Goal: Task Accomplishment & Management: Manage account settings

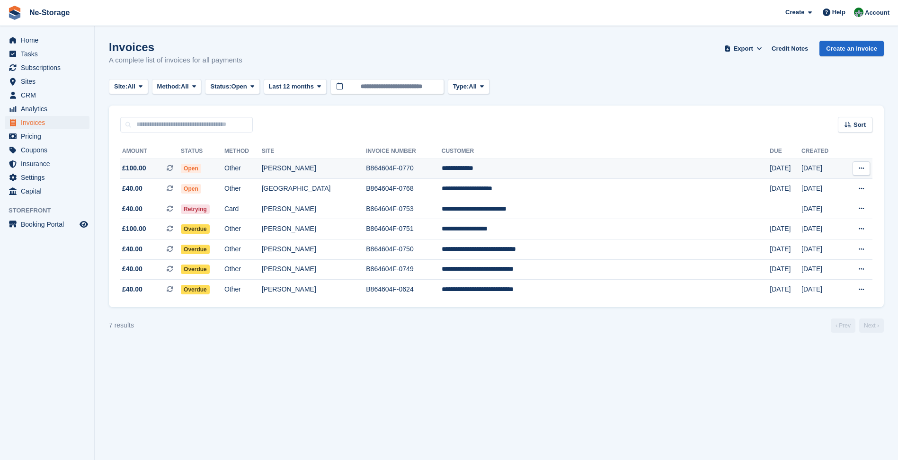
click at [366, 170] on td "[PERSON_NAME]" at bounding box center [314, 169] width 105 height 20
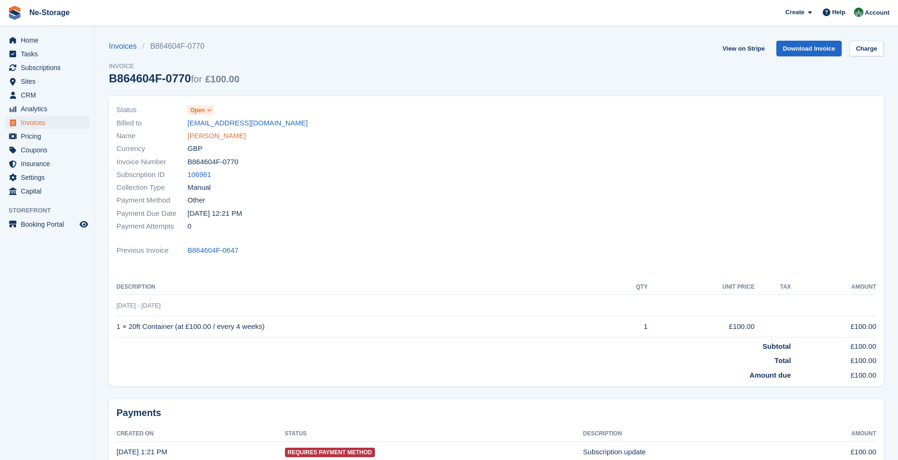
click at [198, 136] on link "Bethany Crank" at bounding box center [216, 136] width 58 height 11
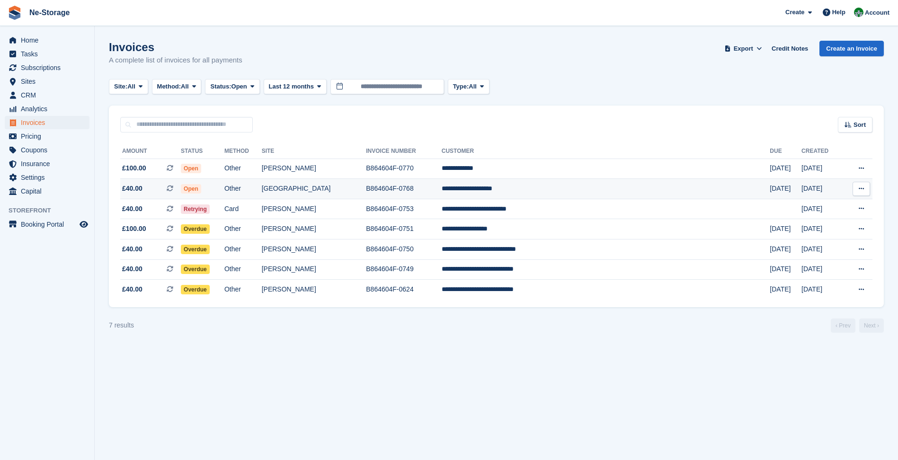
click at [366, 191] on td "[GEOGRAPHIC_DATA]" at bounding box center [314, 189] width 105 height 20
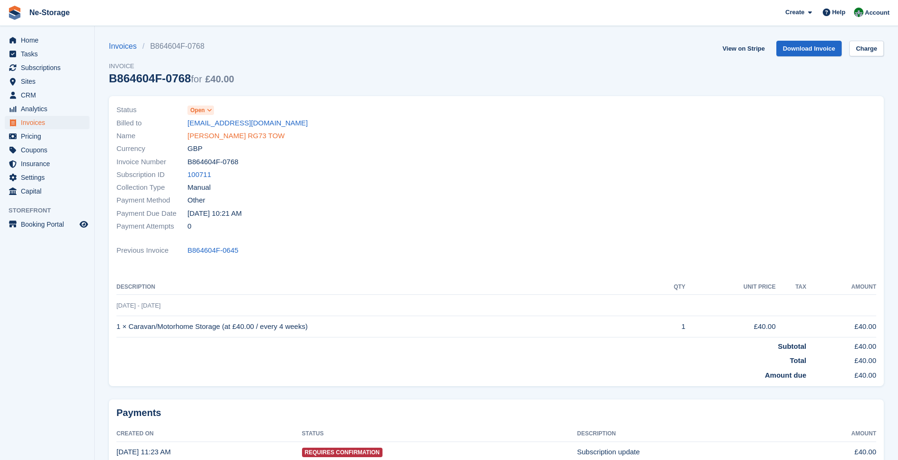
click at [239, 135] on link "Joshua Clark RG73 TOW" at bounding box center [235, 136] width 97 height 11
click at [210, 108] on icon at bounding box center [209, 110] width 5 height 6
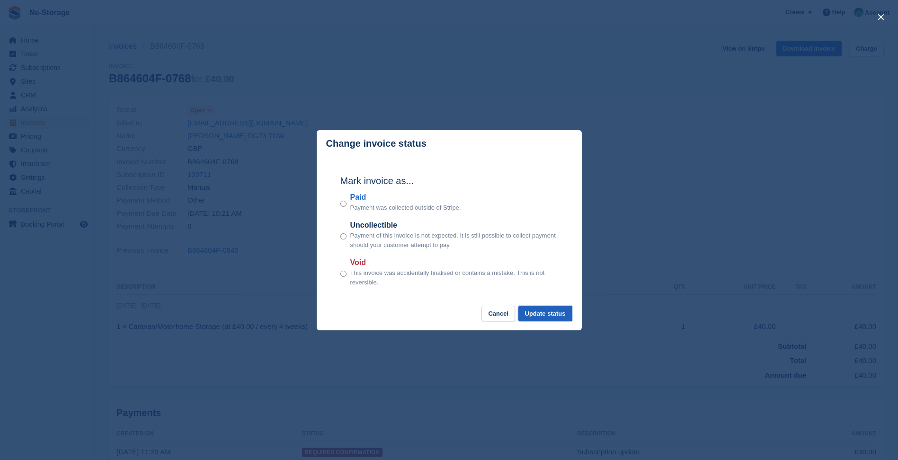
click at [564, 315] on button "Update status" at bounding box center [545, 314] width 54 height 16
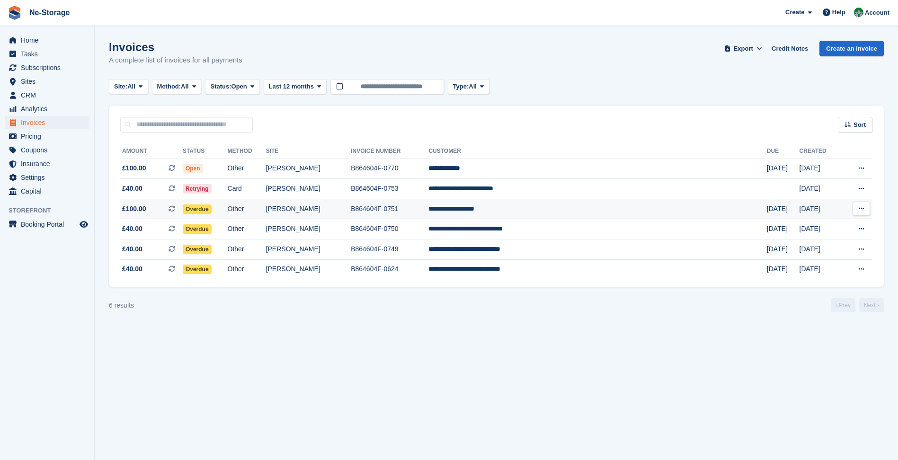
click at [428, 206] on td "B864604F-0751" at bounding box center [390, 209] width 78 height 20
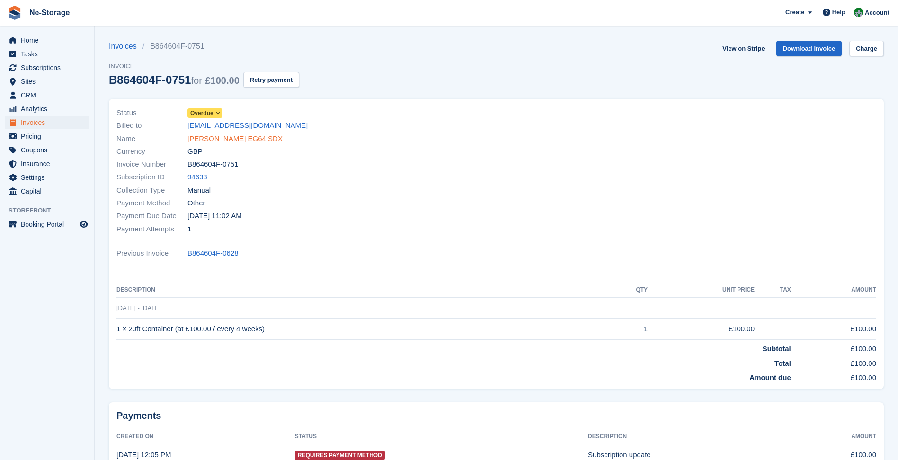
click at [207, 135] on link "John Miles EG64 SDX" at bounding box center [234, 138] width 95 height 11
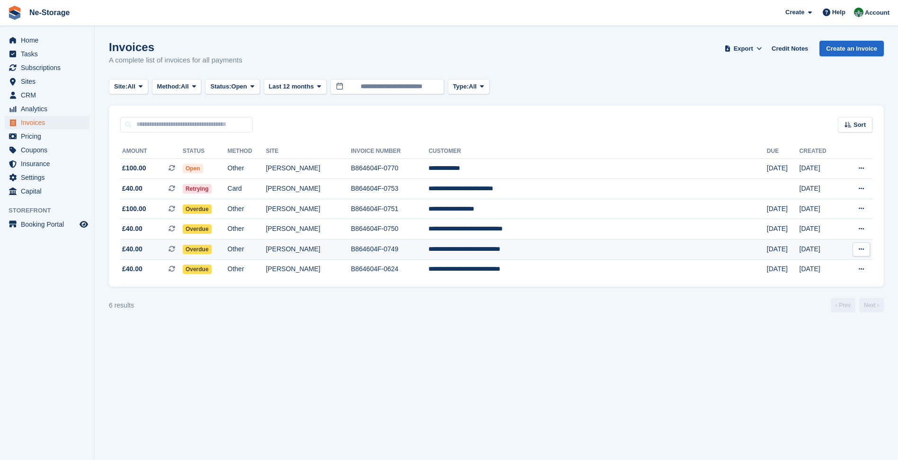
click at [428, 248] on td "B864604F-0749" at bounding box center [390, 249] width 78 height 20
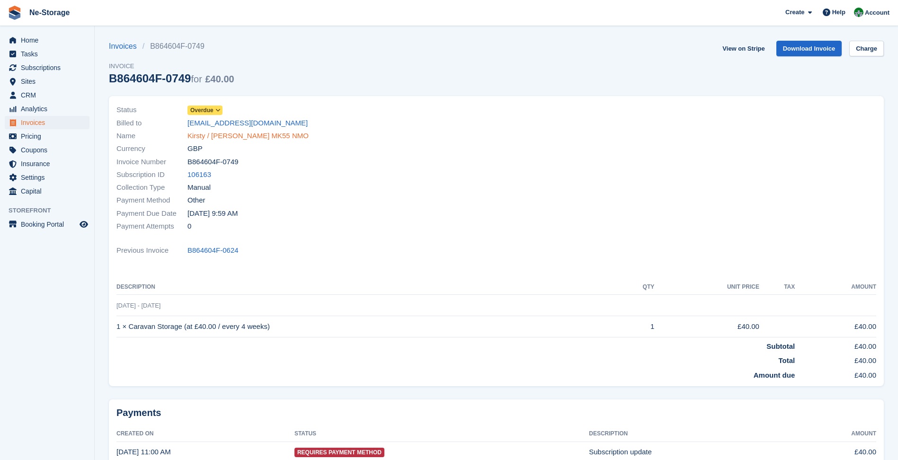
click at [254, 134] on link "Kirsty / Rob Appleton MK55 NMO" at bounding box center [247, 136] width 121 height 11
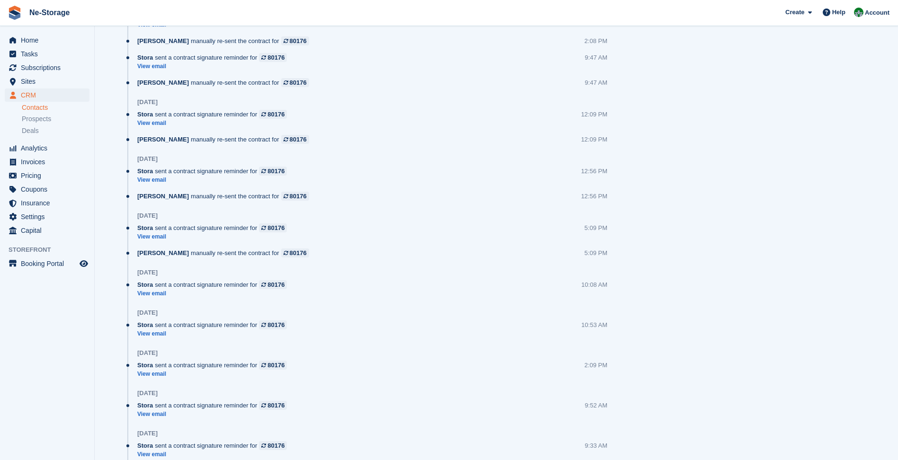
scroll to position [1580, 0]
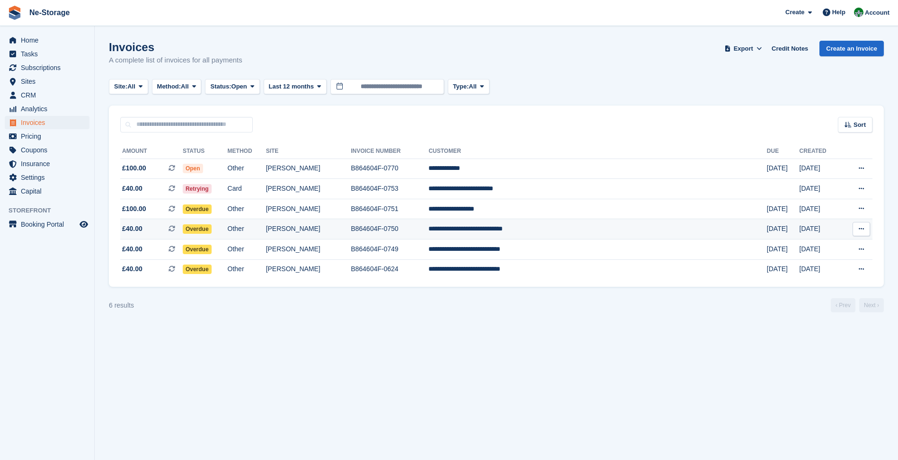
click at [428, 219] on td "B864604F-0750" at bounding box center [390, 229] width 78 height 20
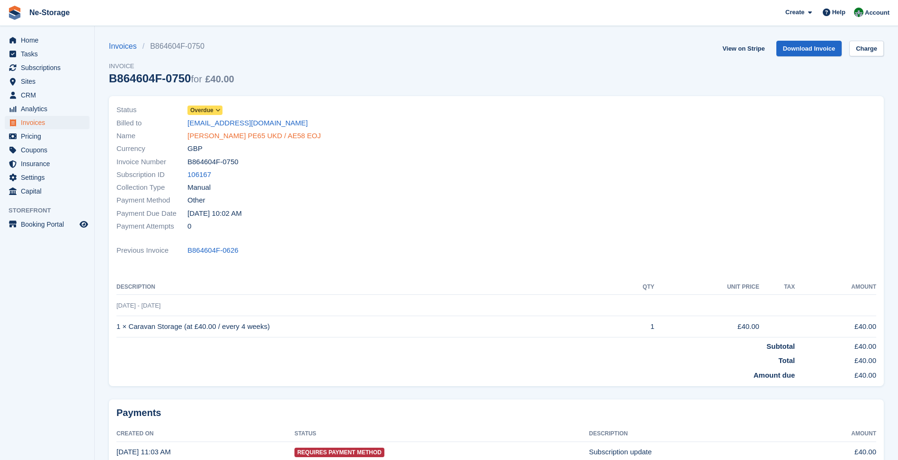
click at [265, 139] on link "Justin Ward PE65 UKD / AE58 EOJ" at bounding box center [253, 136] width 133 height 11
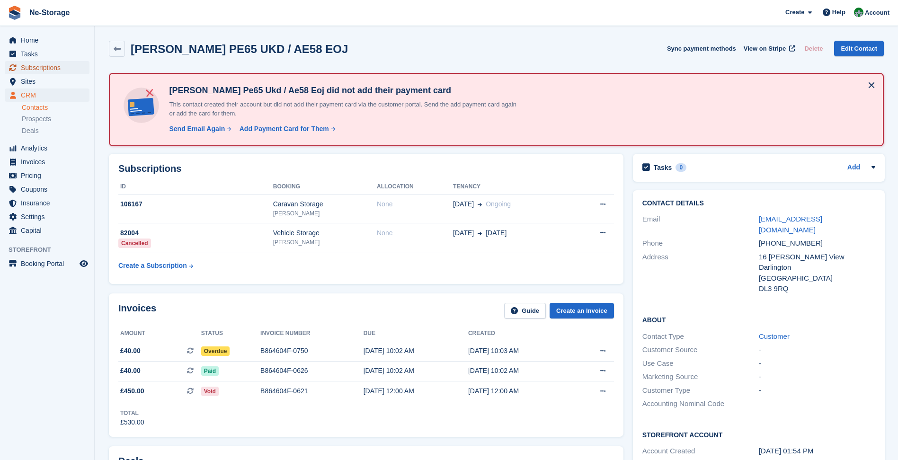
click at [31, 64] on span "Subscriptions" at bounding box center [49, 67] width 57 height 13
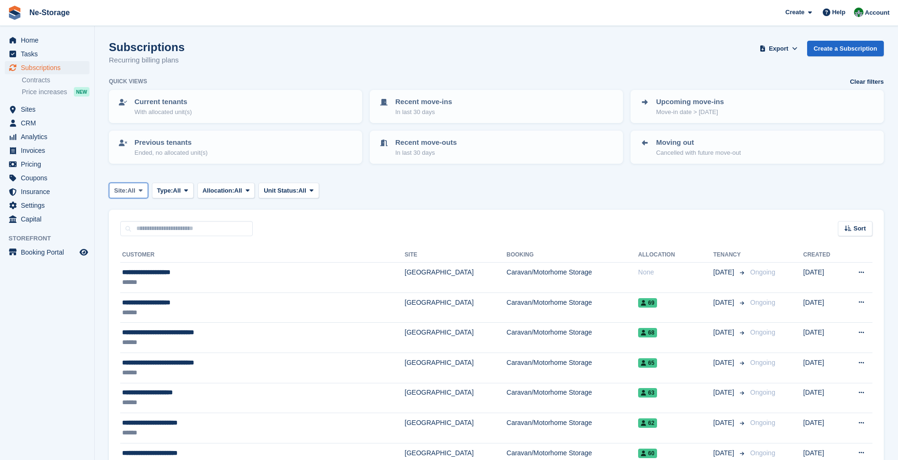
click at [135, 191] on span "All" at bounding box center [131, 190] width 8 height 9
click at [169, 192] on span "Type:" at bounding box center [165, 190] width 16 height 9
click at [209, 188] on span "Allocation:" at bounding box center [219, 190] width 32 height 9
click at [177, 188] on span "All" at bounding box center [177, 190] width 8 height 9
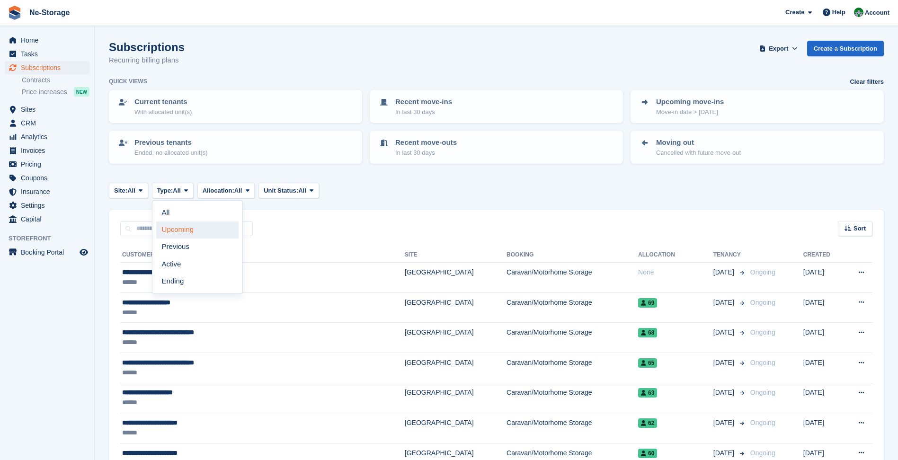
click at [181, 227] on link "Upcoming" at bounding box center [197, 230] width 82 height 17
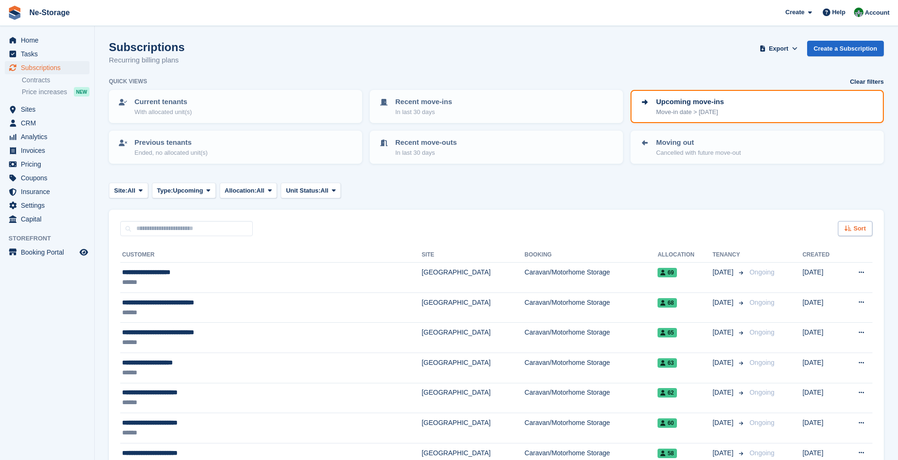
click at [864, 229] on span "Sort" at bounding box center [859, 228] width 12 height 9
click at [826, 289] on span "Move in date" at bounding box center [816, 288] width 38 height 8
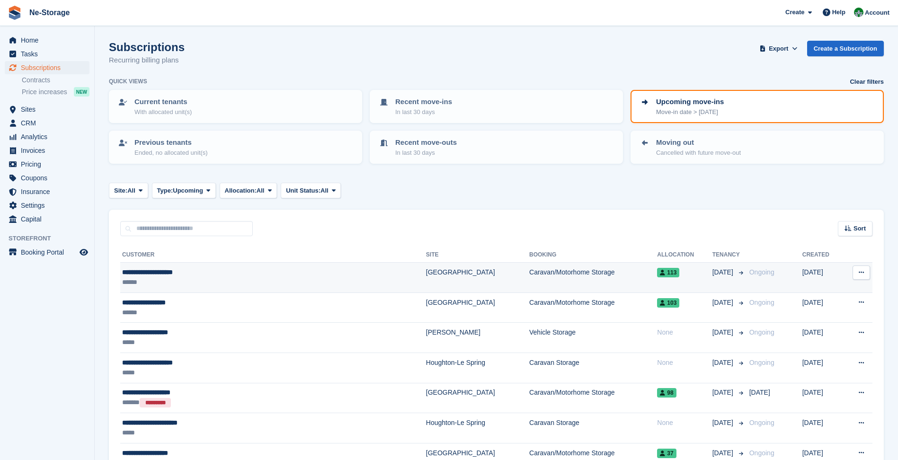
click at [219, 280] on div "******" at bounding box center [223, 282] width 202 height 10
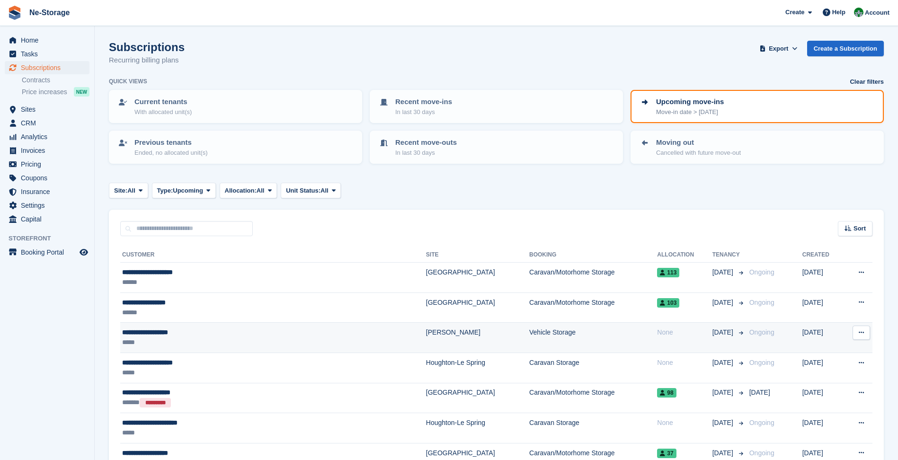
scroll to position [95, 0]
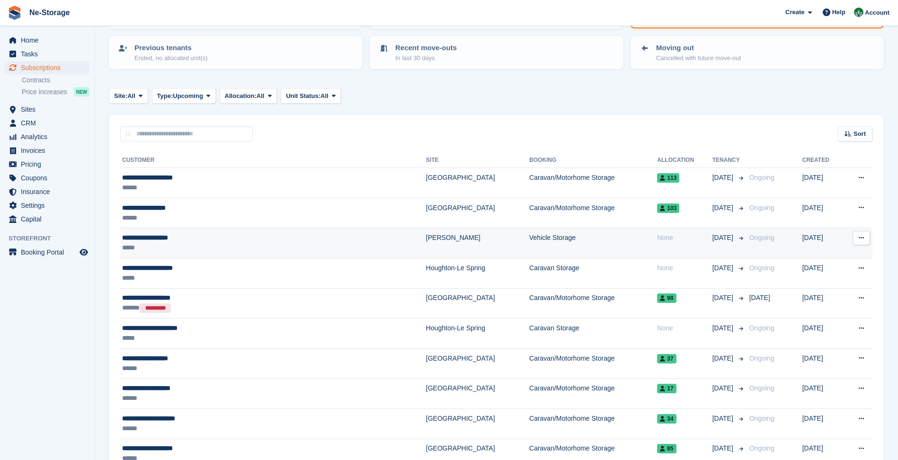
click at [282, 245] on div "*****" at bounding box center [223, 248] width 202 height 10
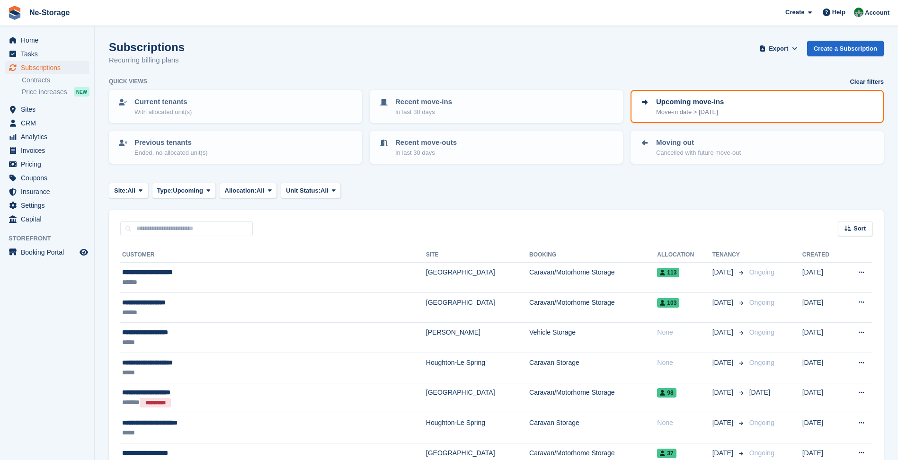
scroll to position [95, 0]
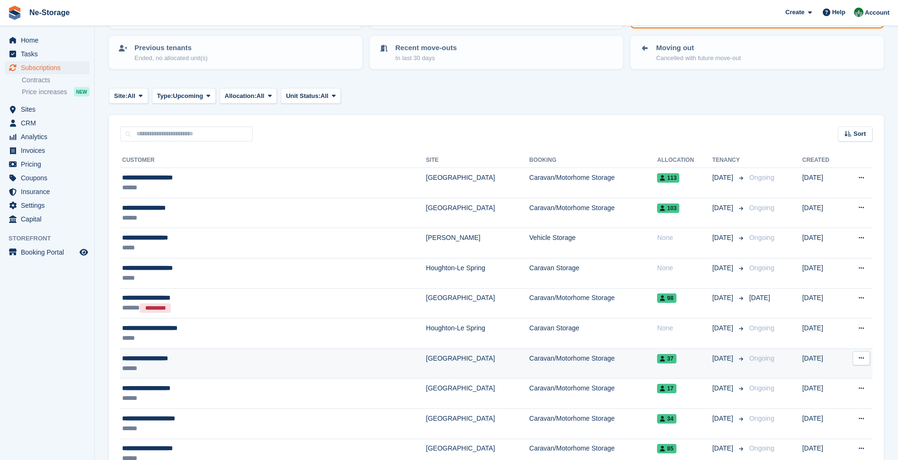
click at [174, 359] on div "**********" at bounding box center [223, 359] width 202 height 10
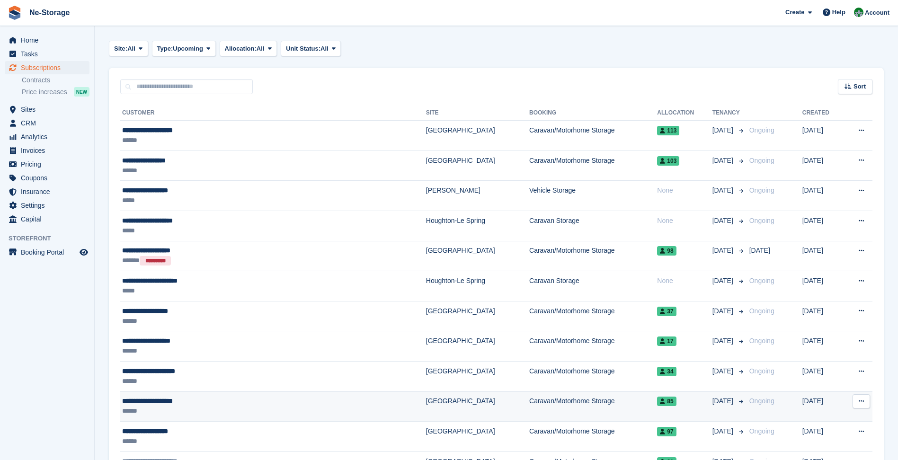
scroll to position [237, 0]
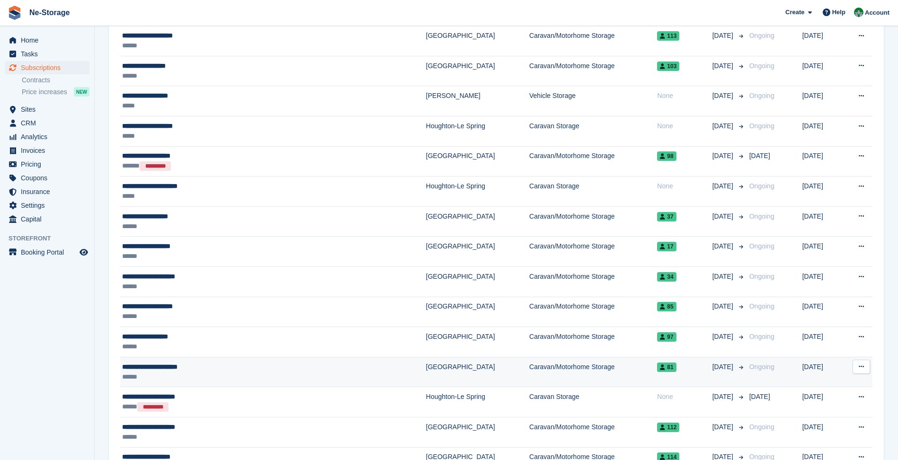
click at [426, 361] on td "[GEOGRAPHIC_DATA]" at bounding box center [477, 372] width 103 height 30
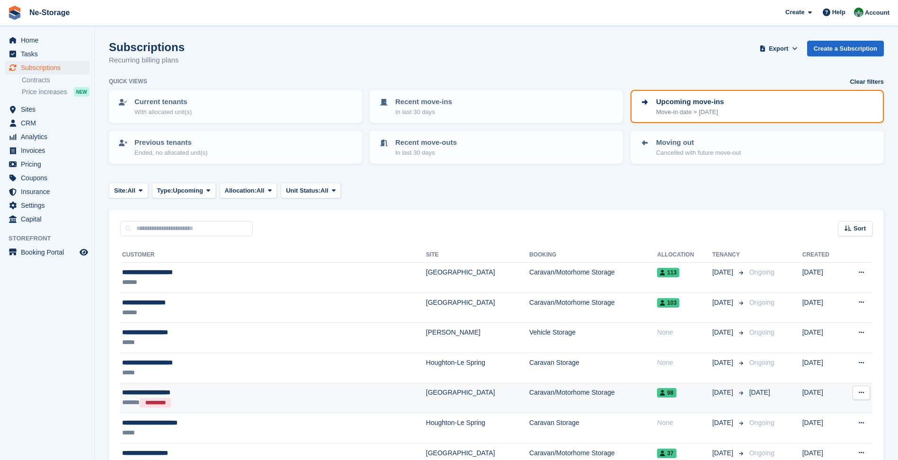
click at [182, 410] on td "**********" at bounding box center [273, 398] width 306 height 30
